Goal: Task Accomplishment & Management: Manage account settings

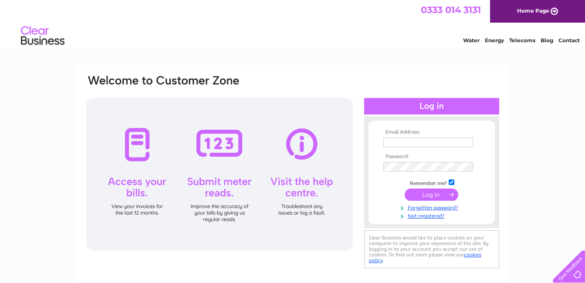
type input "paulfitzpatrick1958@hotmail.co.uk"
click at [432, 195] on input "submit" at bounding box center [432, 195] width 54 height 12
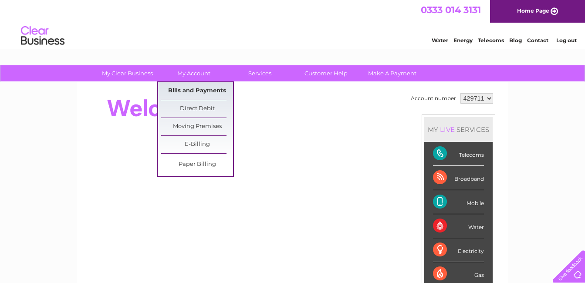
click at [197, 87] on link "Bills and Payments" at bounding box center [197, 90] width 72 height 17
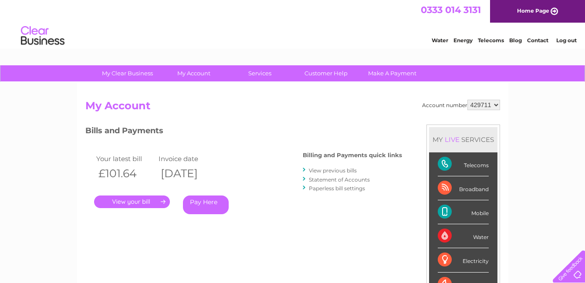
click at [141, 204] on link "." at bounding box center [132, 202] width 76 height 13
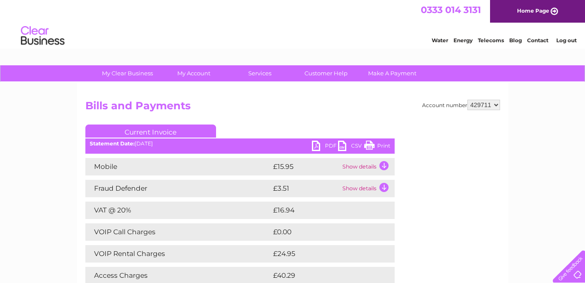
click at [329, 146] on link "PDF" at bounding box center [325, 147] width 26 height 13
